Goal: Manage account settings

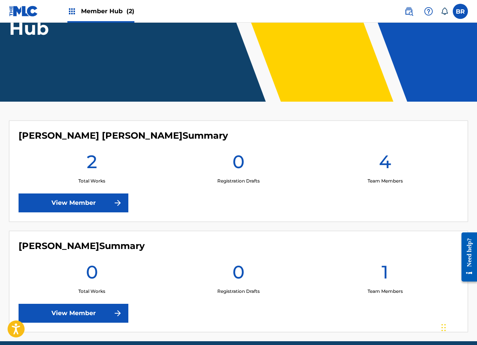
scroll to position [125, 0]
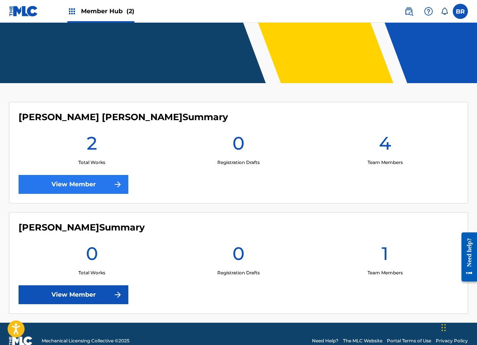
click at [114, 185] on img at bounding box center [117, 184] width 9 height 9
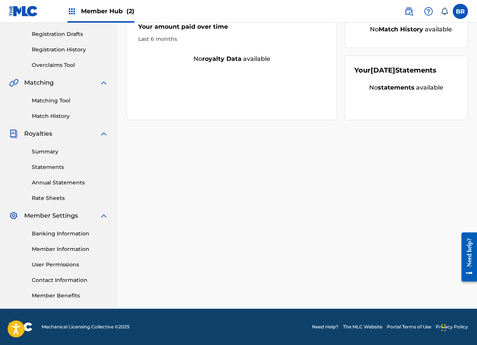
scroll to position [124, 0]
click at [70, 235] on link "Banking Information" at bounding box center [70, 234] width 76 height 8
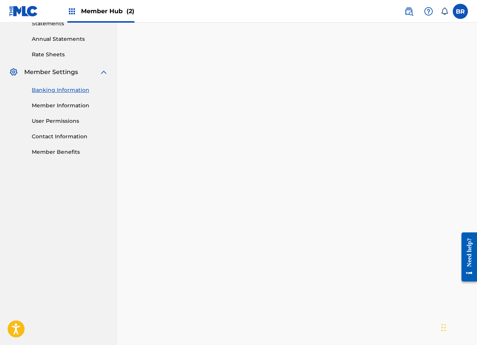
scroll to position [238, 0]
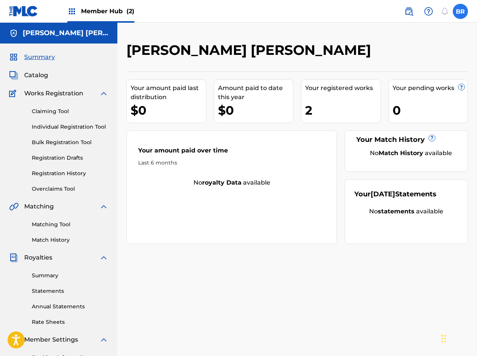
click at [458, 10] on label at bounding box center [459, 11] width 15 height 15
click at [460, 11] on input "BR [PERSON_NAME] [EMAIL_ADDRESS][DOMAIN_NAME] Notification Preferences Profile …" at bounding box center [460, 11] width 0 height 0
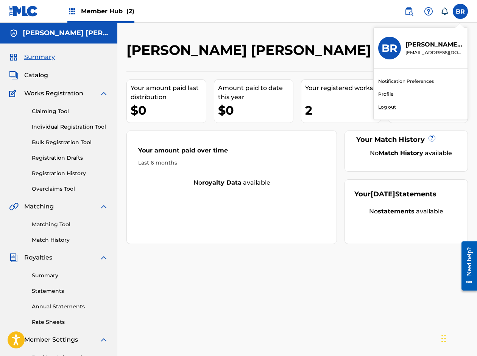
click at [387, 95] on link "Profile" at bounding box center [385, 94] width 15 height 7
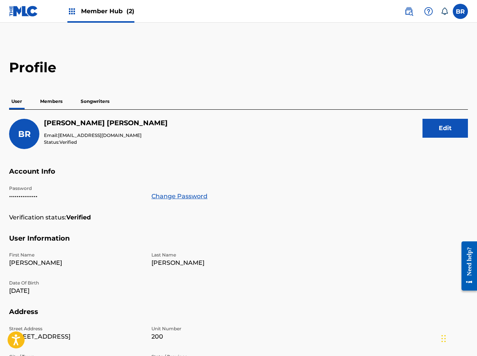
click at [35, 196] on p "•••••••••••••••" at bounding box center [75, 196] width 133 height 9
click at [177, 196] on link "Change Password" at bounding box center [179, 196] width 56 height 9
click at [458, 132] on button "Edit" at bounding box center [444, 128] width 45 height 19
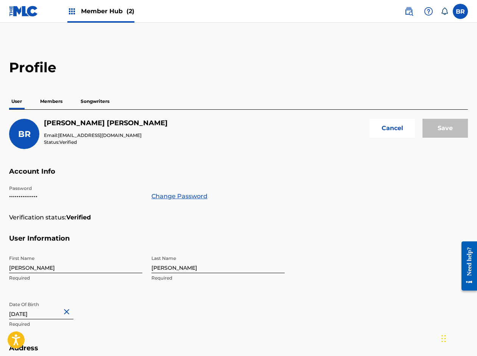
click at [458, 132] on div "Save" at bounding box center [444, 134] width 45 height 30
click at [38, 197] on p "•••••••••••••••" at bounding box center [75, 196] width 133 height 9
